Goal: Task Accomplishment & Management: Manage account settings

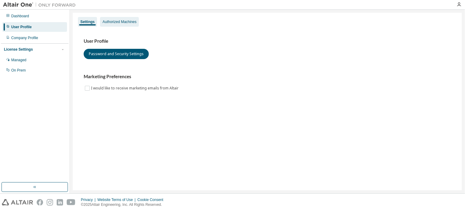
drag, startPoint x: 156, startPoint y: 50, endPoint x: 133, endPoint y: 26, distance: 33.2
click at [133, 26] on div "Authorized Machines" at bounding box center [119, 22] width 39 height 10
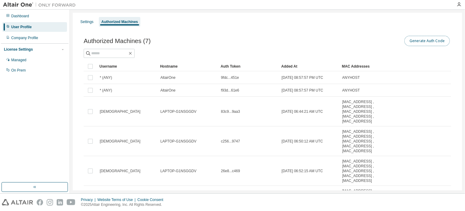
click at [427, 45] on button "Generate Auth Code" at bounding box center [426, 41] width 45 height 10
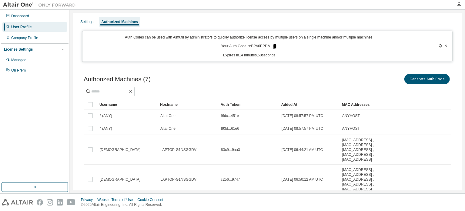
click at [273, 45] on icon at bounding box center [274, 46] width 3 height 4
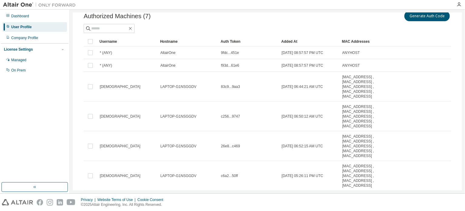
scroll to position [63, 0]
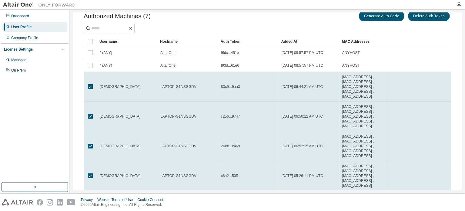
click at [463, 124] on div "Settings Authorized Machines Auth Codes can be used with Almutil by administrat…" at bounding box center [267, 102] width 395 height 184
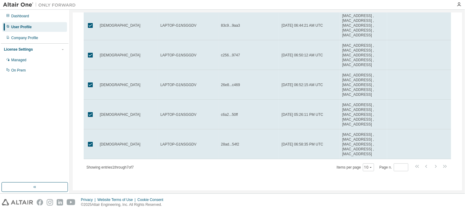
scroll to position [0, 0]
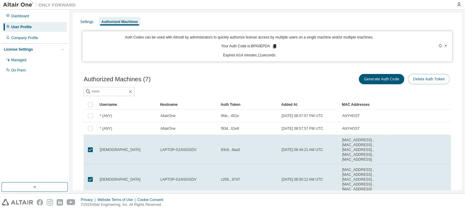
click at [412, 78] on button "Delete Auth Token" at bounding box center [429, 79] width 42 height 10
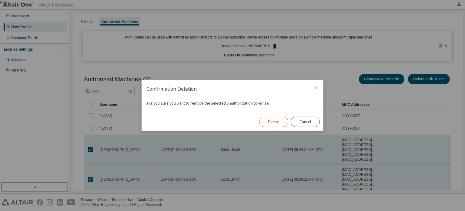
click at [270, 124] on button "Delete" at bounding box center [273, 122] width 29 height 10
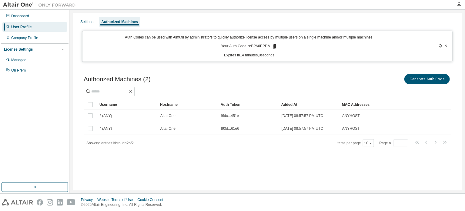
click at [439, 46] on icon at bounding box center [441, 46] width 4 height 4
click at [441, 45] on icon at bounding box center [441, 46] width 4 height 4
click at [403, 62] on div "Settings Authorized Machines Auth Codes can be used with Almutil by administrat…" at bounding box center [267, 102] width 389 height 178
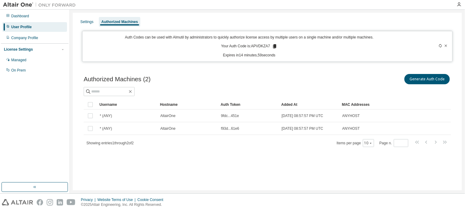
click at [441, 45] on icon at bounding box center [441, 46] width 4 height 4
click at [274, 46] on icon at bounding box center [274, 46] width 3 height 4
click at [348, 73] on div "Generate Auth Code" at bounding box center [359, 79] width 184 height 13
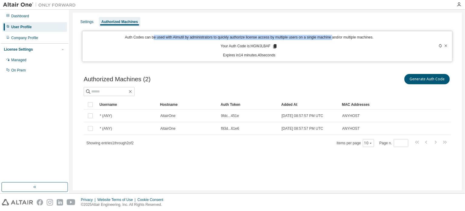
drag, startPoint x: 153, startPoint y: 38, endPoint x: 332, endPoint y: 39, distance: 178.9
click at [332, 39] on p "Auth Codes can be used with Almutil by administrators to quickly authorize lice…" at bounding box center [249, 37] width 327 height 5
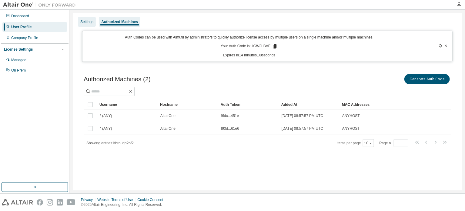
click at [86, 24] on div "Settings" at bounding box center [87, 22] width 18 height 10
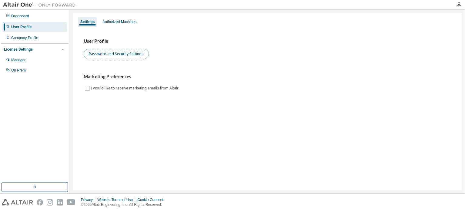
click at [114, 56] on button "Password and Security Settings" at bounding box center [116, 54] width 65 height 10
